Goal: Task Accomplishment & Management: Manage account settings

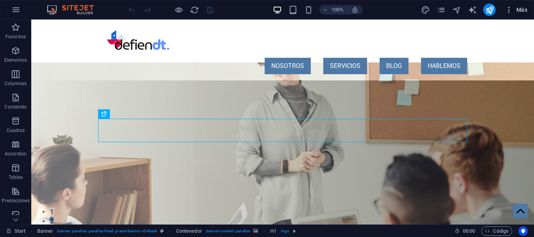
click at [508, 9] on icon "button" at bounding box center [509, 10] width 8 height 8
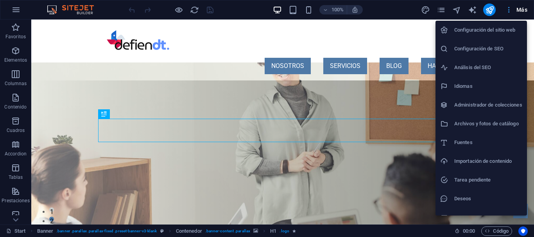
click at [508, 9] on div at bounding box center [267, 118] width 534 height 237
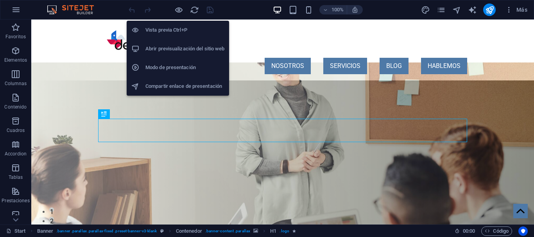
click at [167, 48] on h6 "Abrir previsualización del sitio web" at bounding box center [184, 48] width 79 height 9
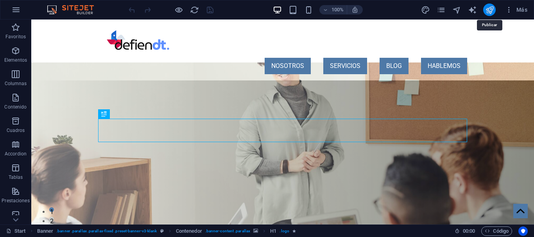
click at [488, 8] on icon "publish" at bounding box center [489, 9] width 9 height 9
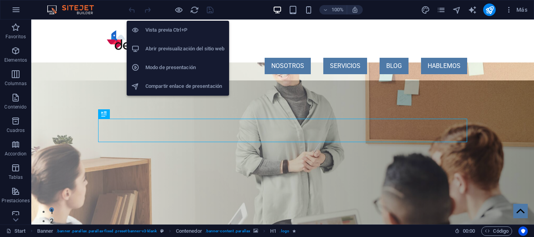
click at [175, 34] on h6 "Vista previa Ctrl+P" at bounding box center [184, 29] width 79 height 9
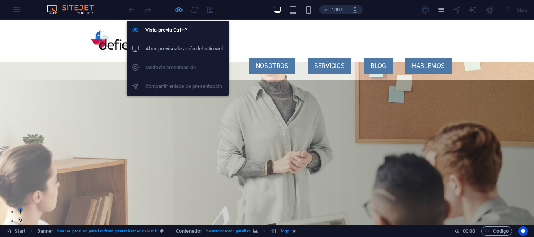
click at [178, 14] on icon "button" at bounding box center [178, 9] width 9 height 9
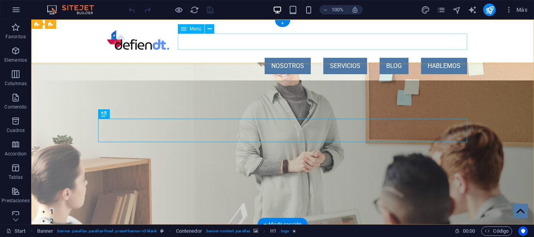
click at [296, 58] on nav "NOSOTROS SERVICIOS BLOG HABLEMOS" at bounding box center [282, 66] width 369 height 16
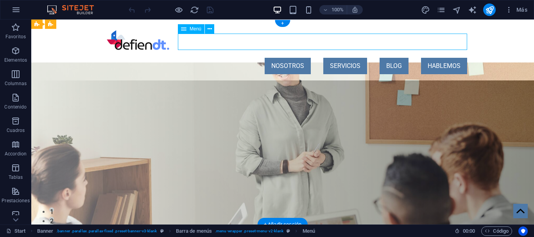
click at [296, 58] on nav "NOSOTROS SERVICIOS BLOG HABLEMOS" at bounding box center [282, 66] width 369 height 16
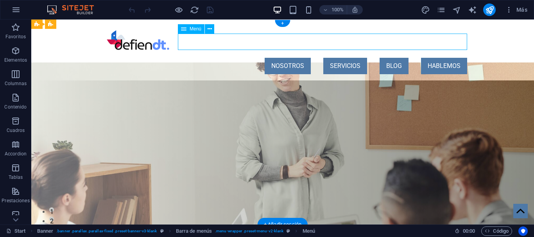
select select "default"
select select
select select "default"
select select
select select "default"
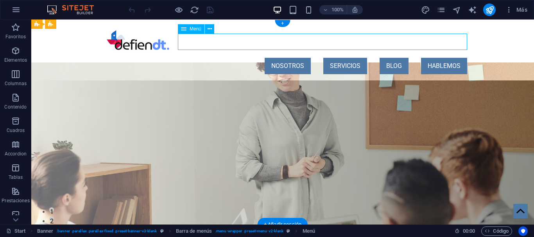
select select
select select "default"
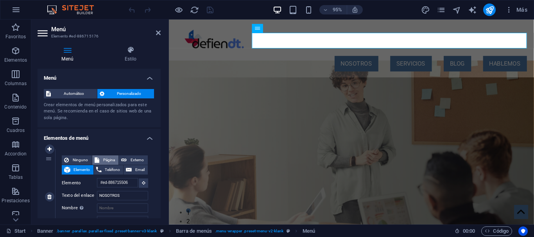
click at [109, 162] on span "Página" at bounding box center [109, 160] width 15 height 9
select select
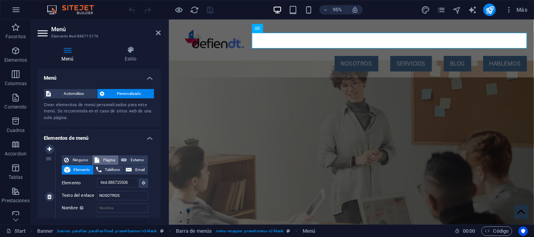
select select
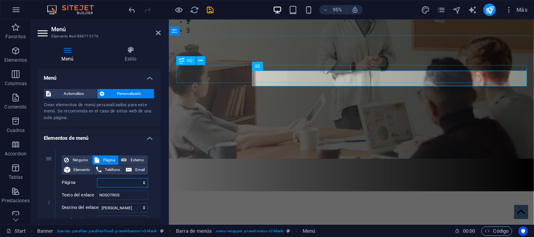
scroll to position [199, 0]
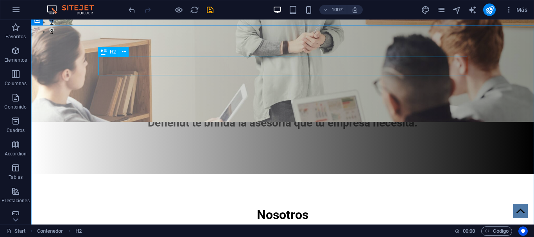
scroll to position [199, 0]
click at [105, 54] on icon at bounding box center [103, 51] width 5 height 9
click at [125, 51] on icon at bounding box center [124, 52] width 4 height 8
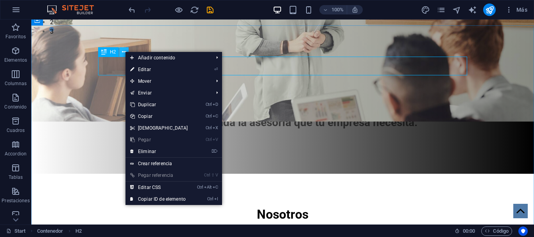
click at [125, 51] on icon at bounding box center [124, 52] width 4 height 8
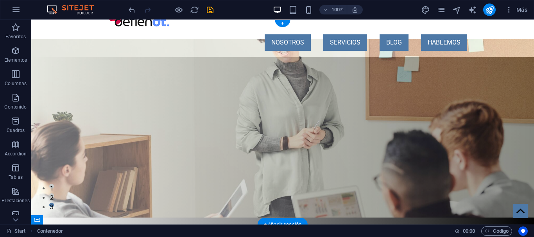
scroll to position [0, 0]
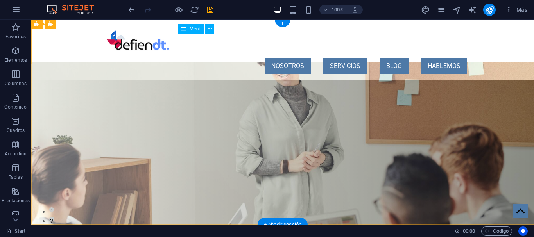
click at [289, 58] on nav "NOSOTROS SERVICIOS BLOG HABLEMOS" at bounding box center [282, 66] width 369 height 16
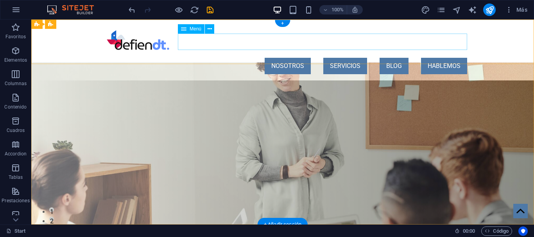
select select
select select "default"
select select
select select "default"
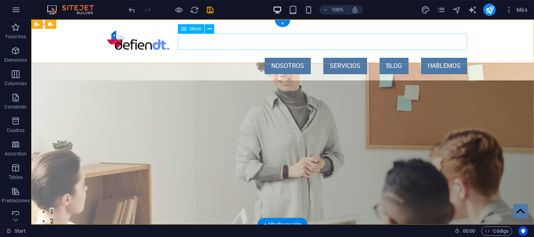
select select
select select "default"
select select
select select "default"
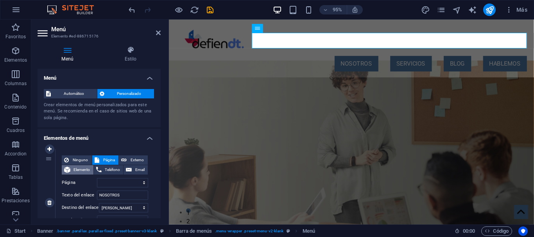
click at [87, 172] on span "Elemento" at bounding box center [82, 169] width 18 height 9
select select
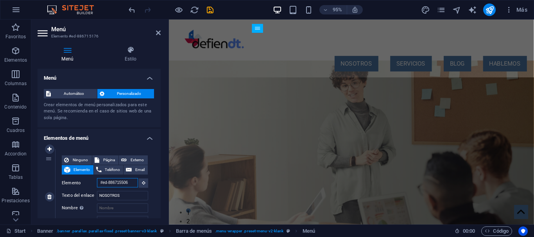
drag, startPoint x: 131, startPoint y: 182, endPoint x: 91, endPoint y: 183, distance: 39.5
click at [91, 183] on div "Elemento #ed-886715506" at bounding box center [105, 183] width 86 height 10
select select
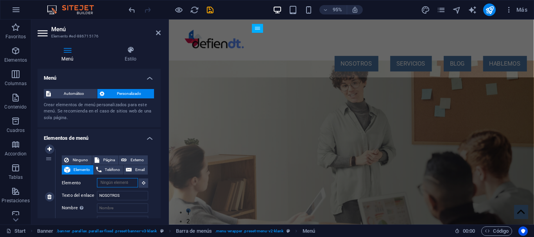
select select
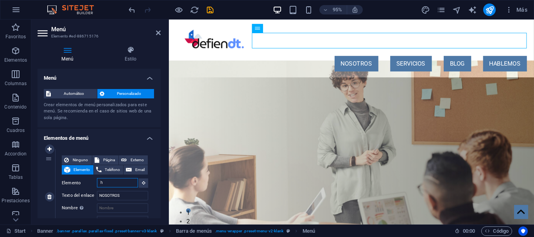
type input "h1"
select select
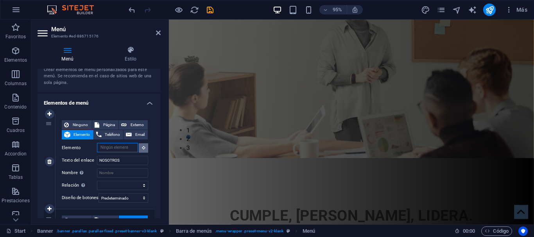
scroll to position [159, 0]
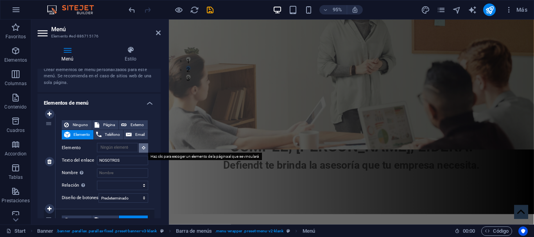
click at [143, 149] on icon at bounding box center [144, 148] width 4 height 4
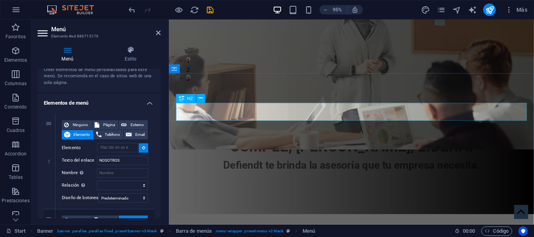
type input "#ed-886715338"
select select
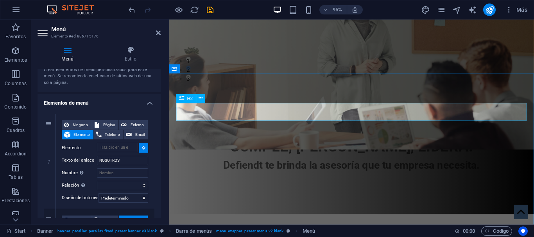
select select
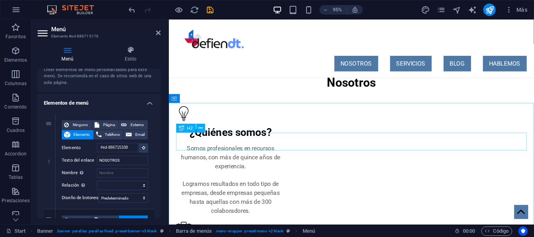
scroll to position [358, 0]
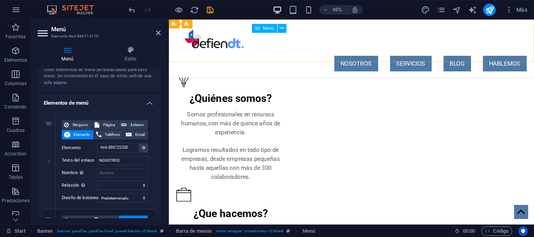
click at [410, 58] on nav "NOSOTROS SERVICIOS BLOG HABLEMOS" at bounding box center [361, 66] width 369 height 16
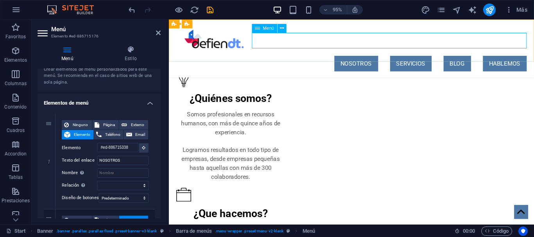
click at [410, 58] on nav "NOSOTROS SERVICIOS BLOG HABLEMOS" at bounding box center [361, 66] width 369 height 16
click at [411, 58] on nav "NOSOTROS SERVICIOS BLOG HABLEMOS" at bounding box center [361, 66] width 369 height 16
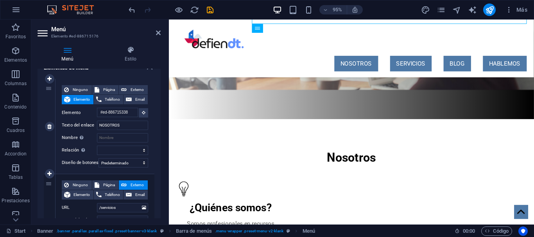
scroll to position [106, 0]
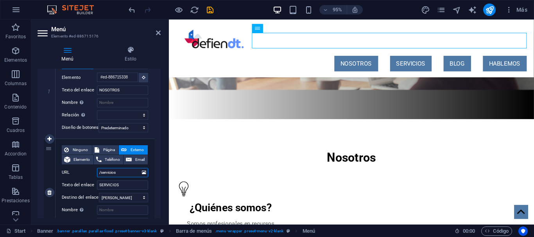
drag, startPoint x: 122, startPoint y: 173, endPoint x: 78, endPoint y: 174, distance: 44.2
click at [97, 174] on input "/servicios" at bounding box center [122, 172] width 51 height 9
select select
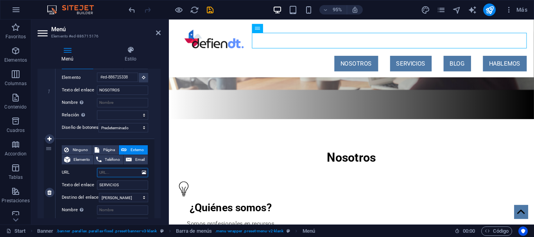
select select
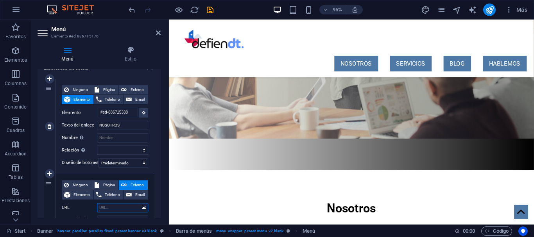
scroll to position [225, 0]
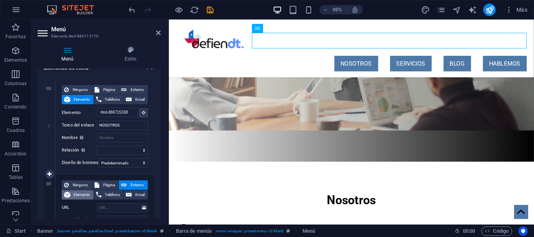
click at [79, 195] on span "Elemento" at bounding box center [82, 194] width 18 height 9
select select
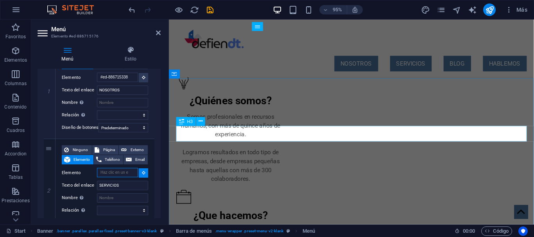
scroll to position [385, 0]
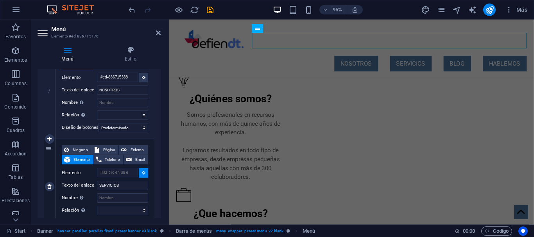
click at [143, 174] on icon at bounding box center [144, 173] width 4 height 4
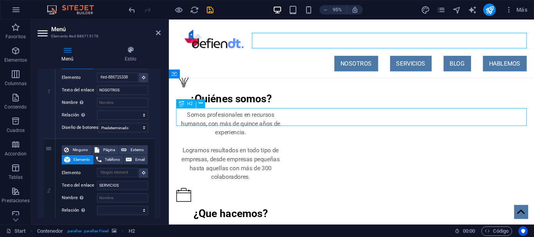
scroll to position [374, 0]
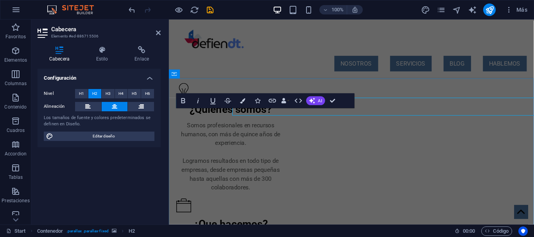
scroll to position [385, 0]
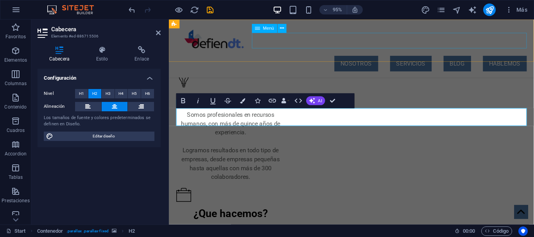
click at [403, 58] on nav "NOSOTROS SERVICIOS BLOG HABLEMOS" at bounding box center [361, 66] width 369 height 16
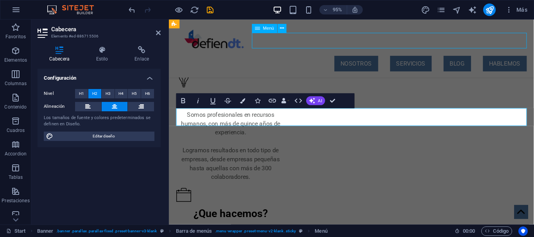
click at [403, 58] on nav "NOSOTROS SERVICIOS BLOG HABLEMOS" at bounding box center [361, 66] width 369 height 16
select select "default"
select select
select select "default"
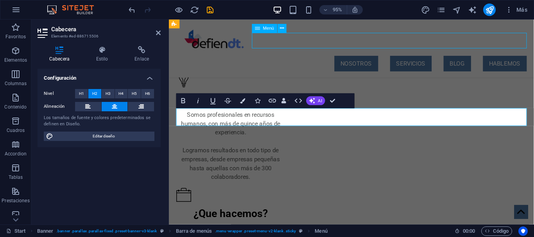
select select
select select "default"
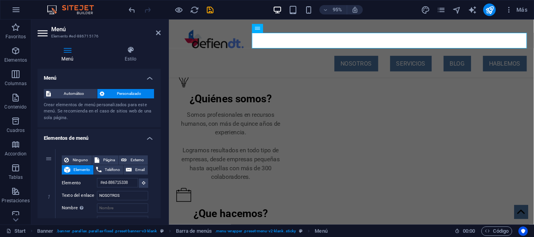
click at [149, 139] on h4 "Elementos de menú" at bounding box center [99, 136] width 123 height 14
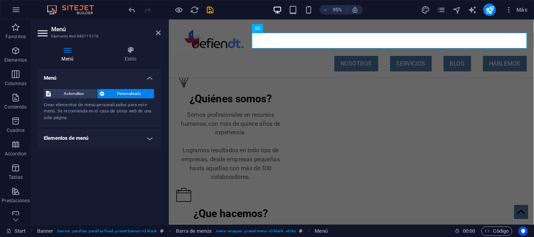
click at [147, 141] on h4 "Elementos de menú" at bounding box center [99, 138] width 123 height 19
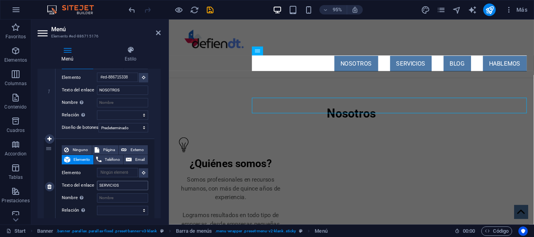
scroll to position [295, 0]
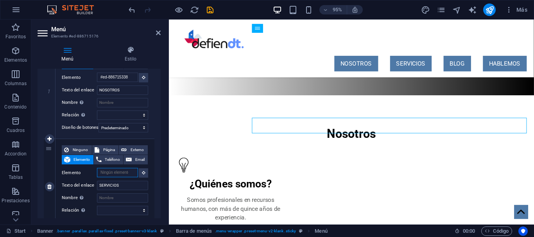
click at [124, 174] on input "Elemento" at bounding box center [117, 172] width 41 height 9
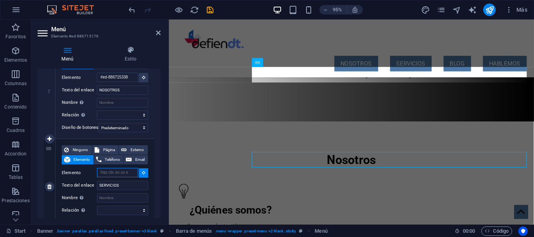
scroll to position [251, 0]
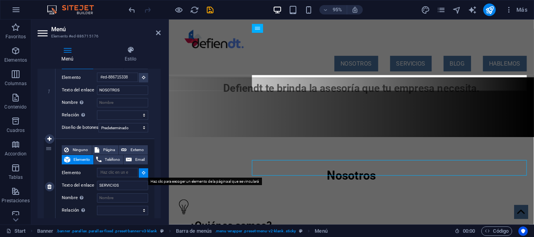
click at [146, 173] on button at bounding box center [143, 172] width 9 height 9
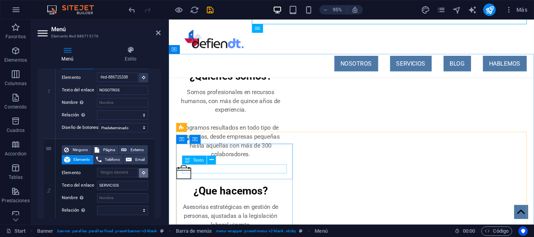
scroll to position [410, 0]
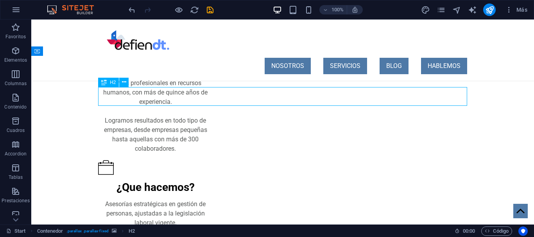
scroll to position [400, 0]
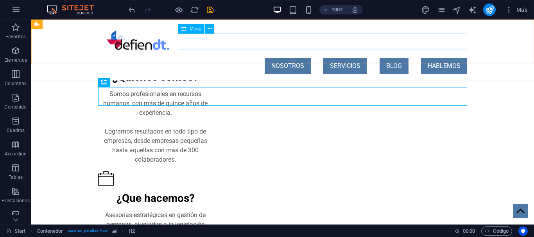
click at [353, 58] on nav "NOSOTROS SERVICIOS BLOG HABLEMOS" at bounding box center [282, 66] width 369 height 16
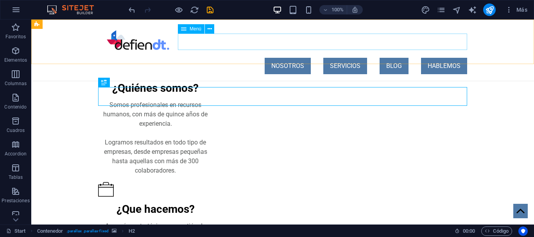
select select "default"
select select
select select "default"
select select
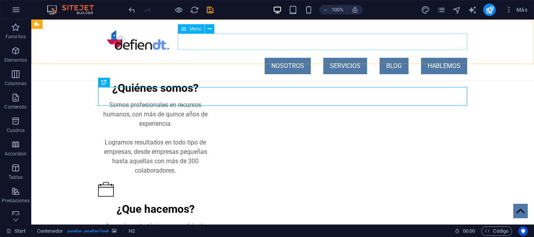
select select "default"
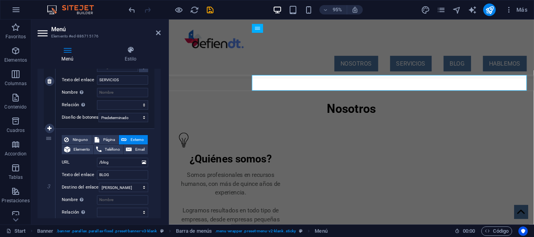
scroll to position [176, 0]
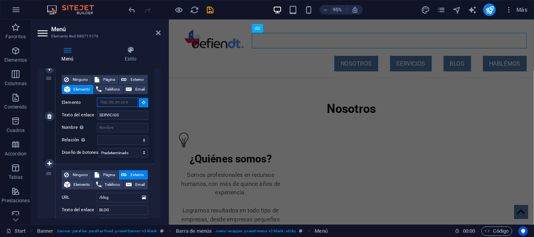
click at [124, 106] on input "Elemento" at bounding box center [117, 102] width 41 height 9
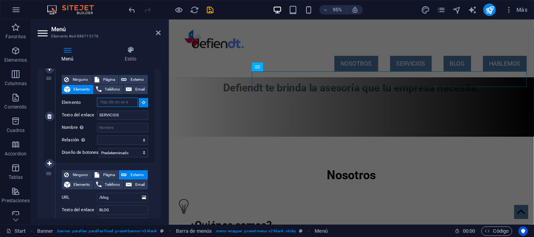
scroll to position [232, 0]
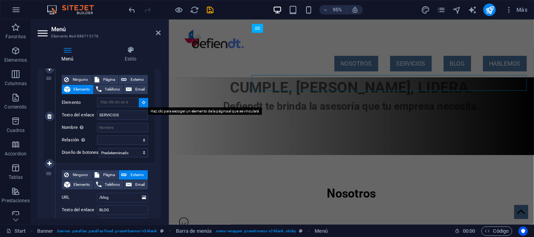
click at [140, 104] on button at bounding box center [143, 102] width 9 height 9
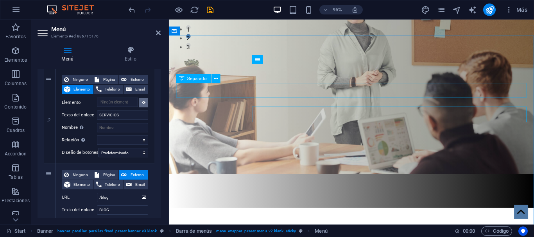
scroll to position [192, 0]
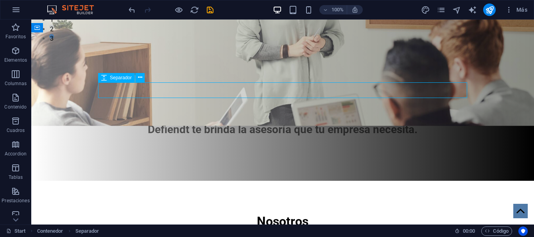
click at [214, 231] on div at bounding box center [282, 239] width 369 height 16
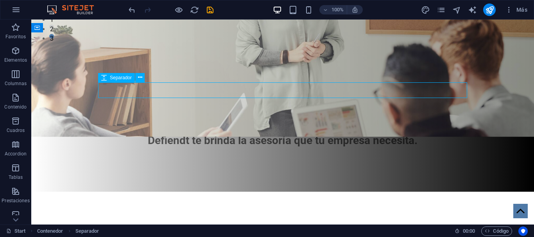
select select "px"
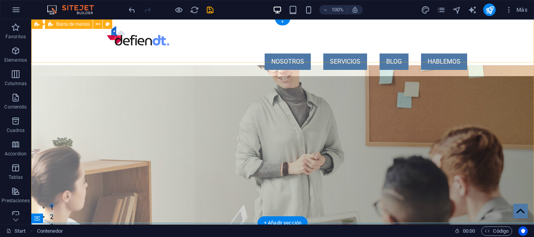
scroll to position [0, 0]
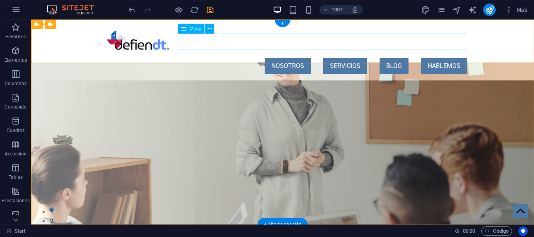
click at [293, 58] on nav "NOSOTROS SERVICIOS BLOG HABLEMOS" at bounding box center [282, 66] width 369 height 16
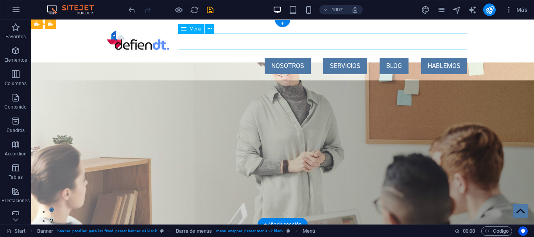
click at [293, 58] on nav "NOSOTROS SERVICIOS BLOG HABLEMOS" at bounding box center [282, 66] width 369 height 16
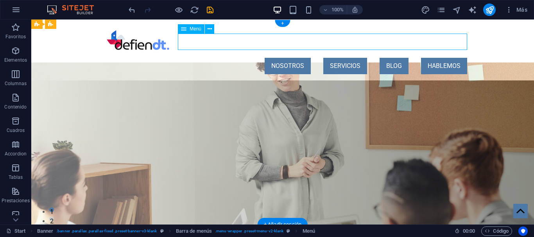
select select "default"
select select
select select "default"
select select
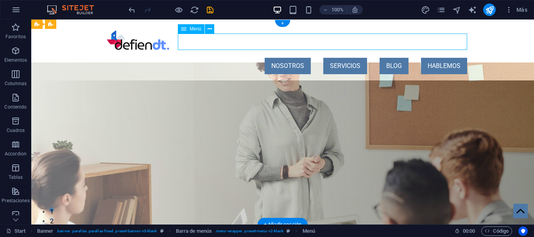
select select "default"
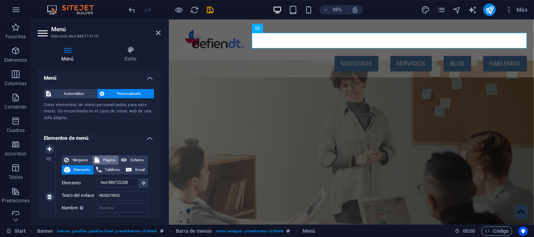
click at [109, 161] on span "Página" at bounding box center [109, 160] width 15 height 9
select select
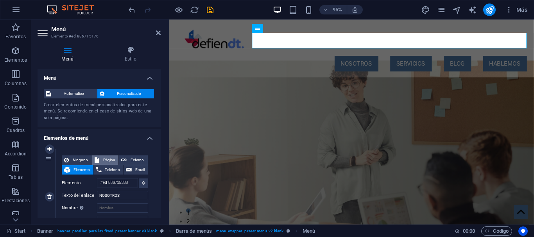
select select
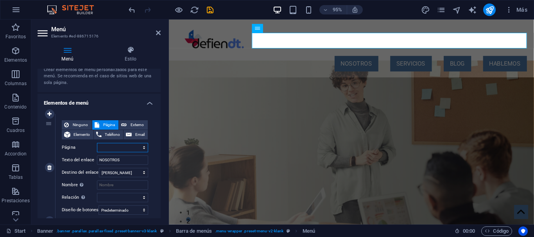
scroll to position [70, 0]
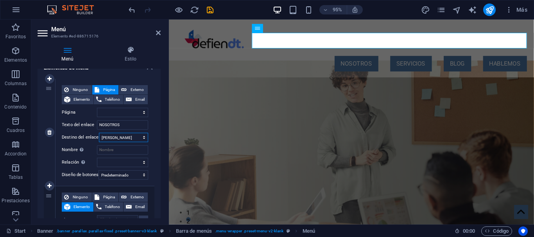
click at [99, 133] on select "Nueva pestaña Misma pestaña Superposición" at bounding box center [123, 137] width 49 height 9
click at [125, 139] on select "Nueva pestaña Misma pestaña Superposición" at bounding box center [123, 137] width 49 height 9
click at [78, 92] on span "Ninguno" at bounding box center [80, 89] width 18 height 9
select select
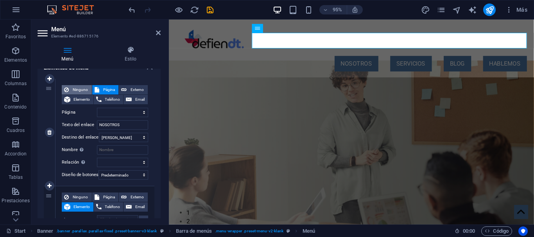
select select
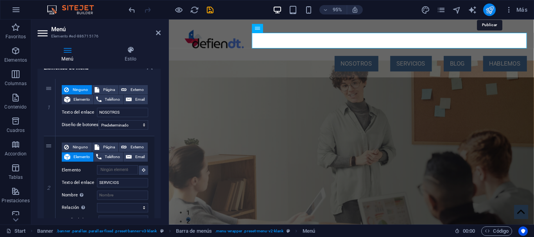
click at [492, 10] on icon "publish" at bounding box center [489, 9] width 9 height 9
